Goal: Find specific page/section: Find specific page/section

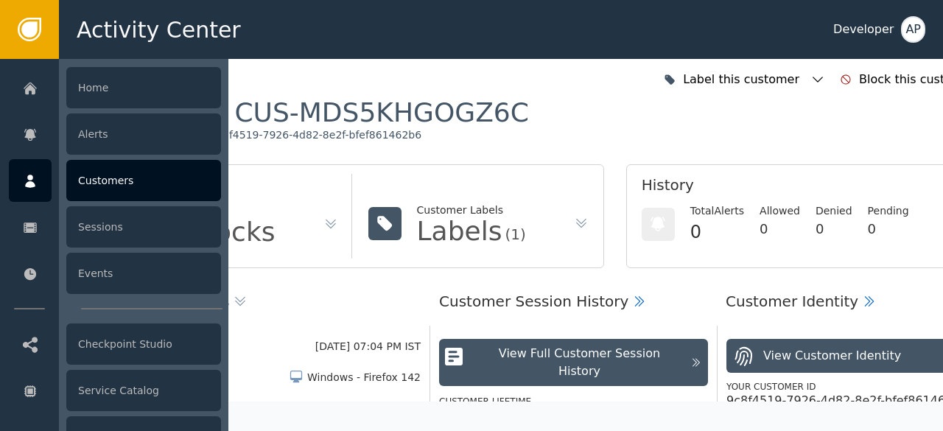
click at [105, 173] on div "Customers" at bounding box center [143, 180] width 155 height 41
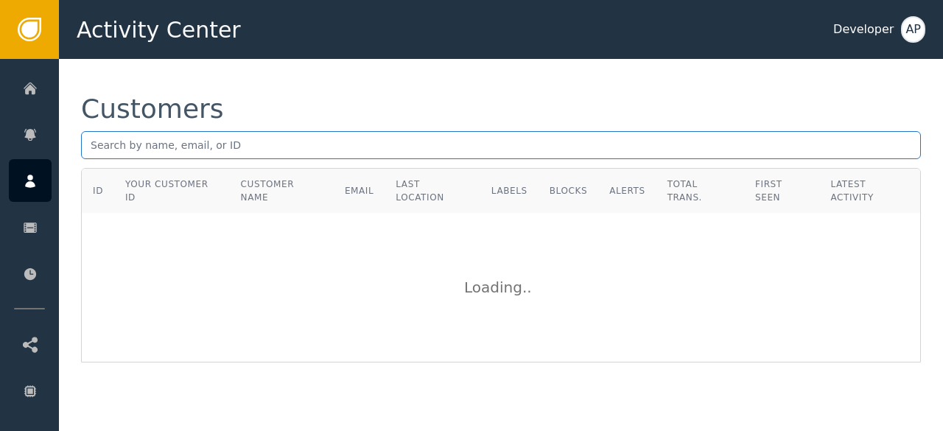
click at [94, 153] on input "text" at bounding box center [501, 145] width 840 height 28
paste input "([EMAIL_ADDRESS])"
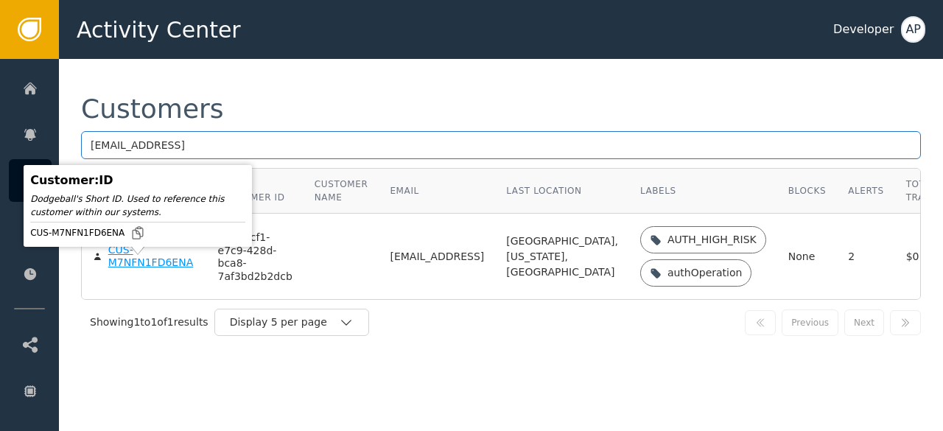
type input "[EMAIL_ADDRESS]"
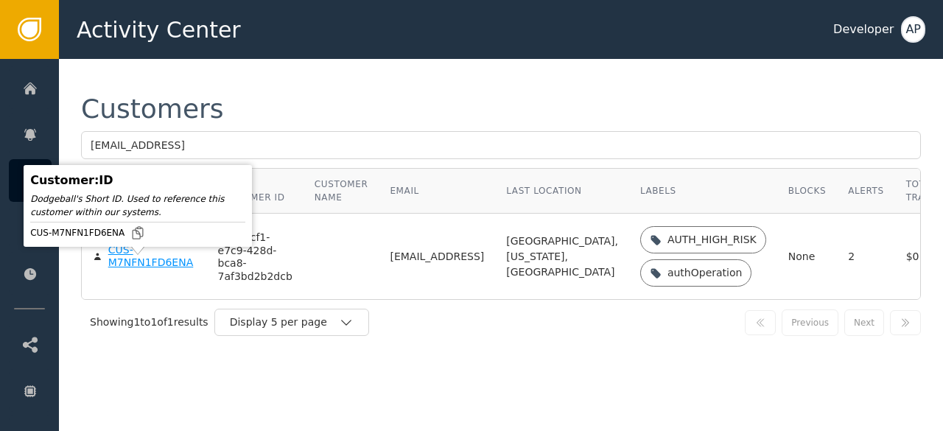
click at [135, 270] on div "CUS-M7NFN1FD6ENA" at bounding box center [152, 257] width 88 height 26
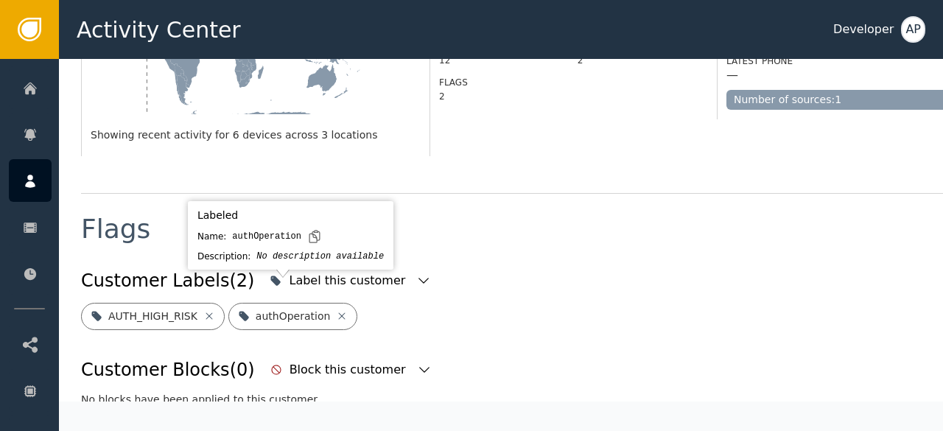
scroll to position [455, 0]
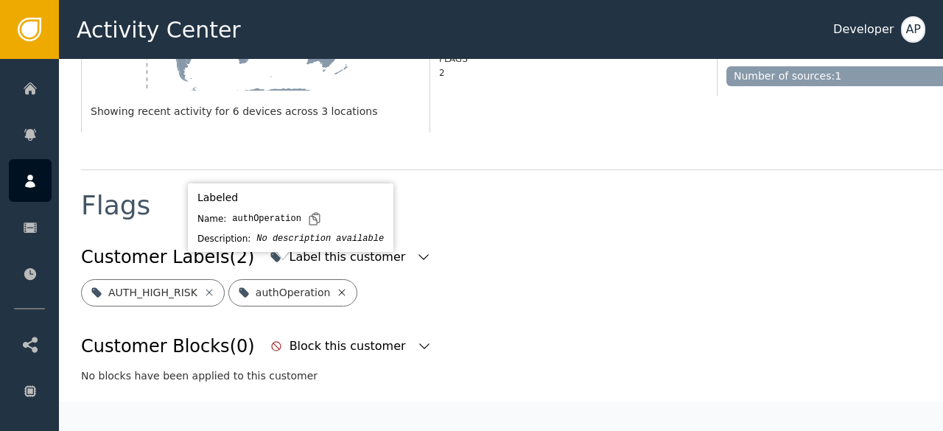
click at [336, 287] on icon at bounding box center [342, 293] width 12 height 12
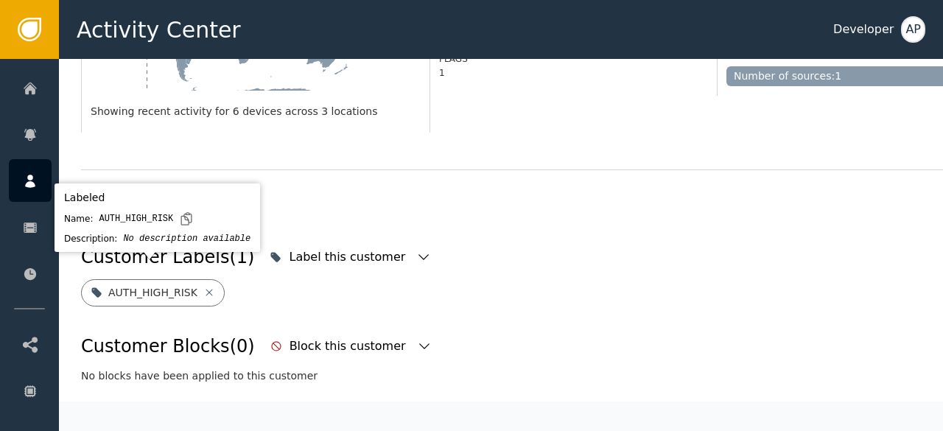
click at [204, 287] on icon at bounding box center [209, 293] width 12 height 12
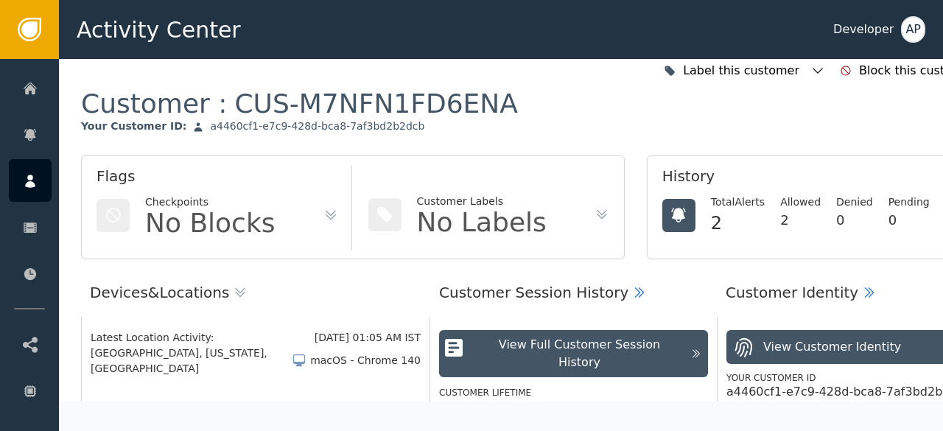
scroll to position [0, 0]
